Goal: Obtain resource: Download file/media

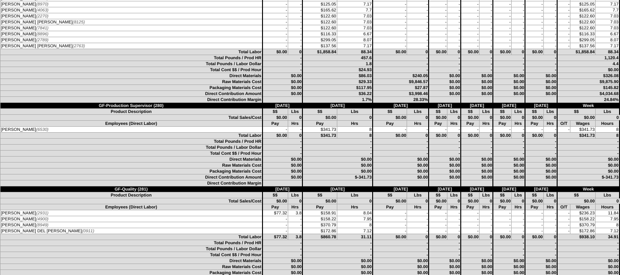
scroll to position [1469, 0]
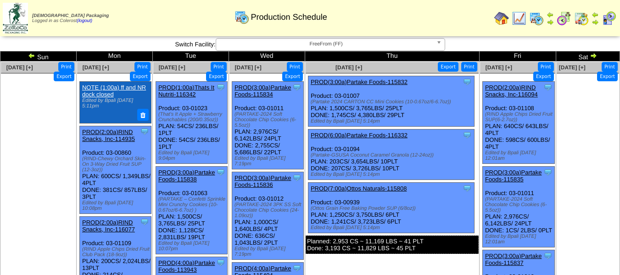
click at [447, 67] on button "Export" at bounding box center [448, 67] width 21 height 10
click at [541, 78] on button "Export" at bounding box center [544, 77] width 21 height 10
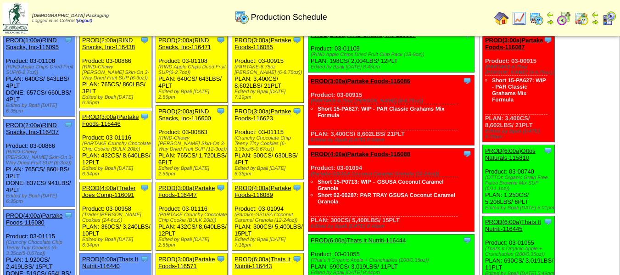
scroll to position [657, 0]
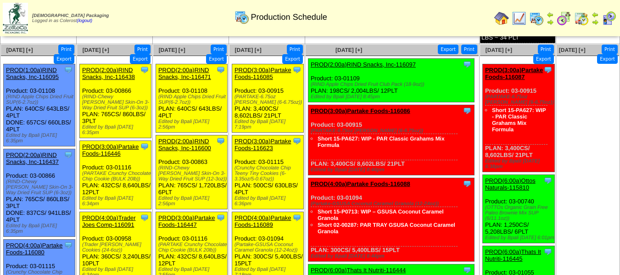
scroll to position [657, 0]
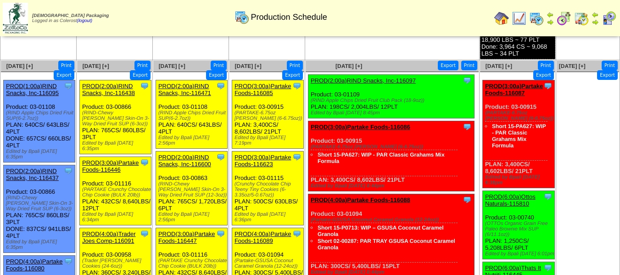
click at [57, 70] on button "Export" at bounding box center [64, 75] width 21 height 10
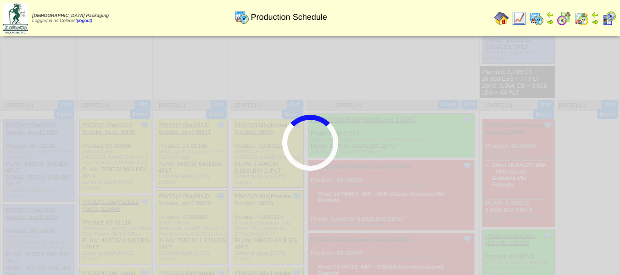
scroll to position [611, 0]
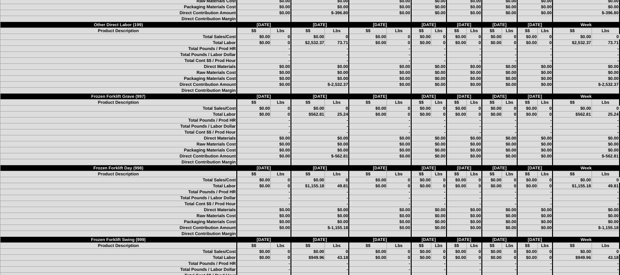
scroll to position [1692, 0]
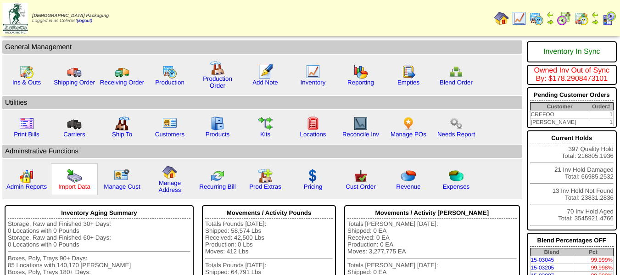
click at [76, 185] on link "Import Data" at bounding box center [74, 186] width 32 height 7
